Goal: Task Accomplishment & Management: Use online tool/utility

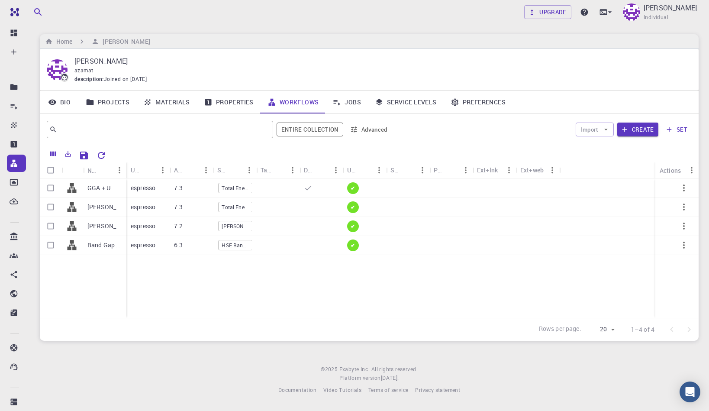
click at [176, 104] on link "Materials" at bounding box center [166, 102] width 61 height 22
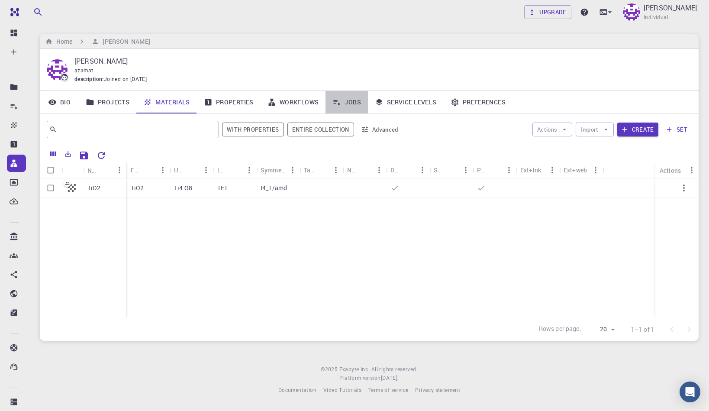
click at [358, 104] on link "Jobs" at bounding box center [346, 102] width 42 height 22
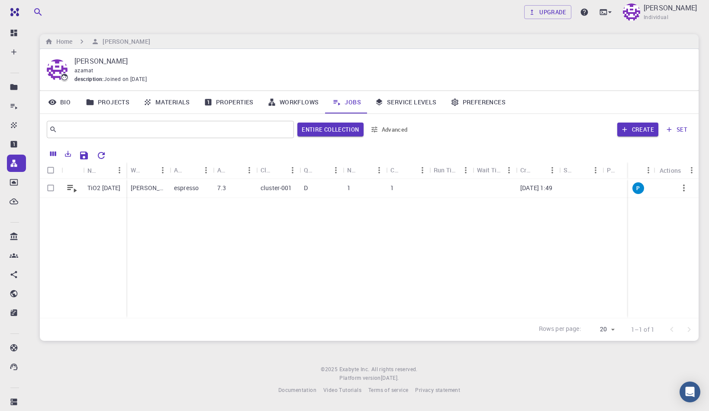
click at [397, 104] on link "Service Levels" at bounding box center [406, 102] width 76 height 22
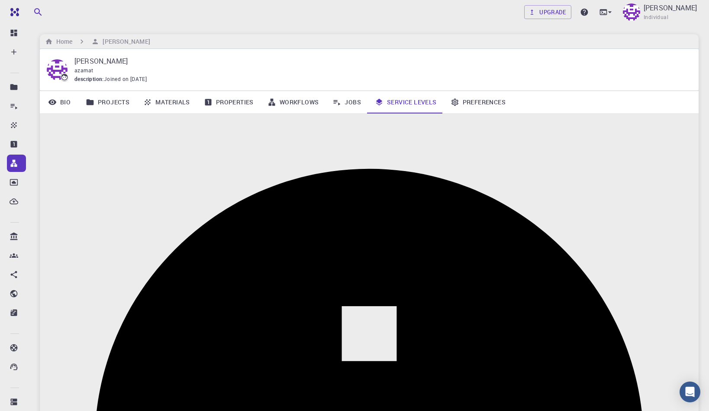
click at [33, 16] on input "checkbox" at bounding box center [8, 8] width 49 height 16
click at [42, 16] on input "checkbox" at bounding box center [16, 8] width 49 height 16
checkbox input "false"
click at [351, 109] on link "Jobs" at bounding box center [346, 102] width 42 height 22
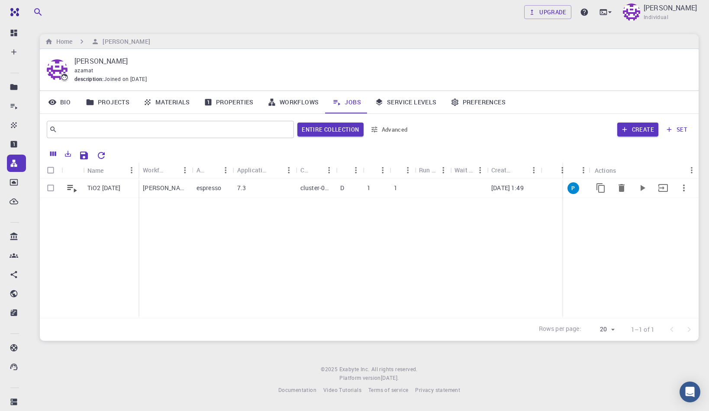
click at [84, 193] on div "TiO2 Sep 7, 2025" at bounding box center [110, 188] width 55 height 19
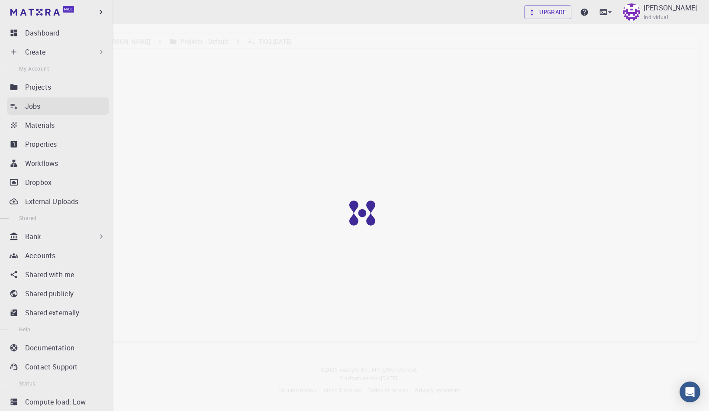
click at [20, 109] on link "Jobs" at bounding box center [58, 105] width 102 height 17
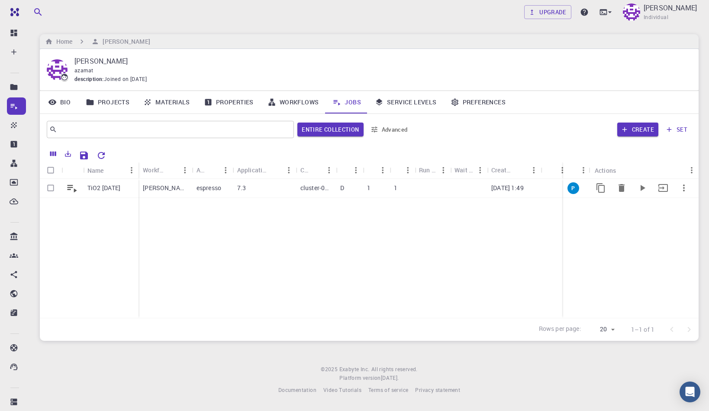
click at [48, 189] on input "Select row" at bounding box center [50, 188] width 16 height 16
checkbox input "true"
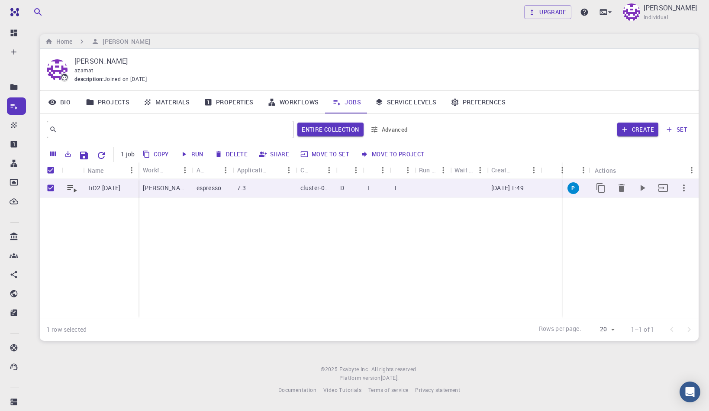
checkbox input "true"
click at [635, 126] on button "Create" at bounding box center [637, 129] width 41 height 14
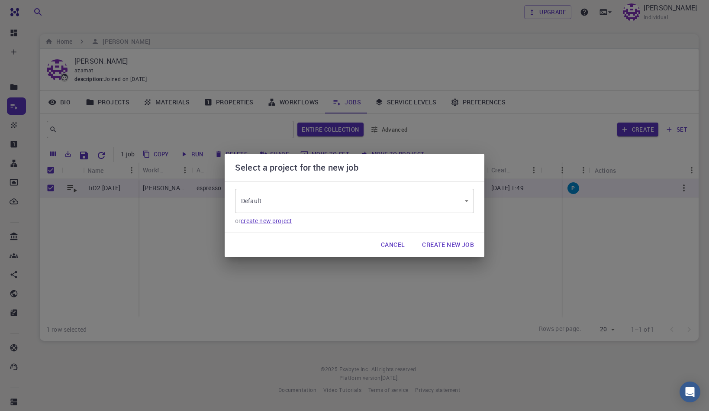
click at [436, 246] on button "Create New Job" at bounding box center [448, 244] width 66 height 17
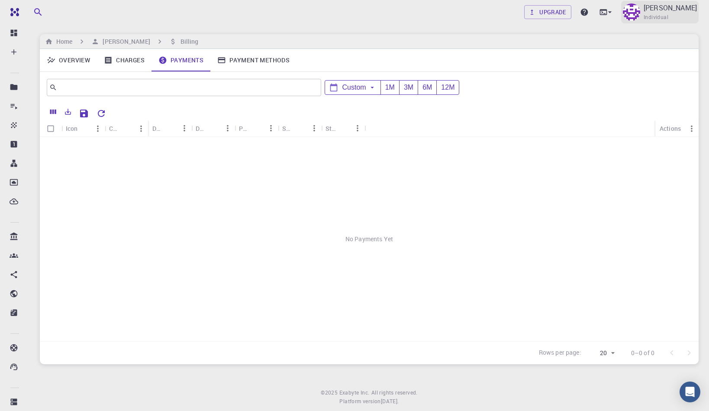
click at [643, 10] on p "[PERSON_NAME]" at bounding box center [669, 8] width 53 height 10
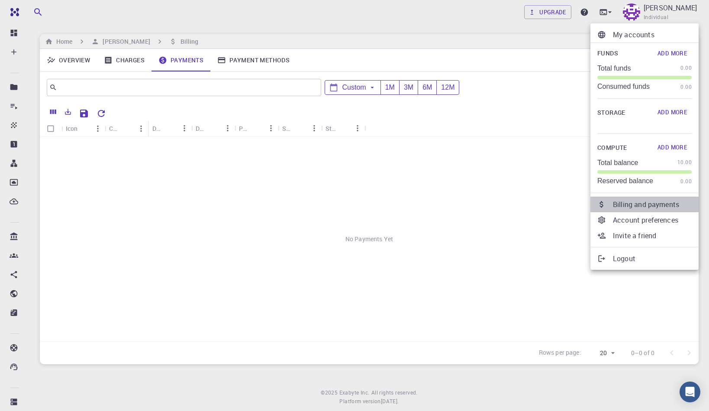
click at [640, 209] on p "Billing and payments" at bounding box center [652, 204] width 79 height 10
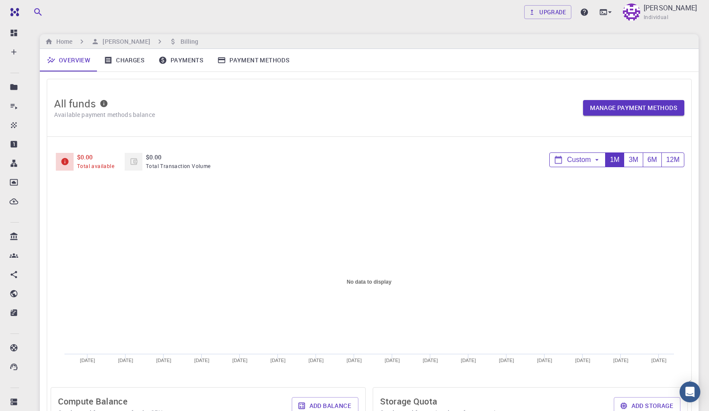
click at [135, 62] on link "Charges" at bounding box center [124, 60] width 55 height 22
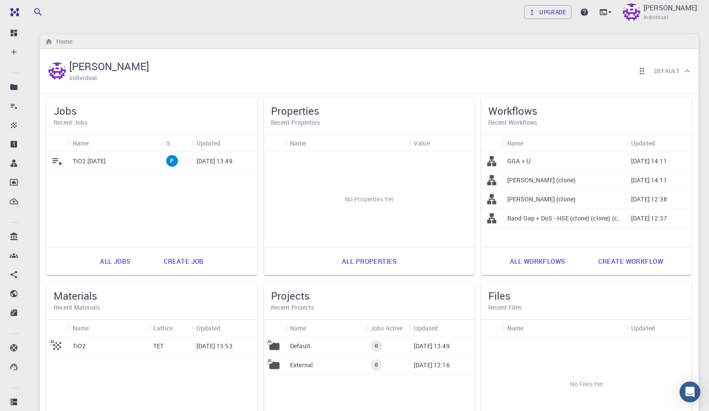
click at [106, 161] on p "TiO2 Sep 7, 2025" at bounding box center [89, 161] width 33 height 9
